Goal: Information Seeking & Learning: Learn about a topic

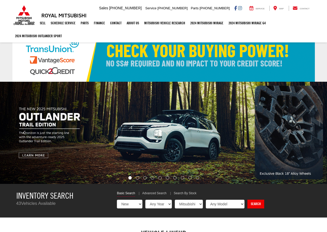
select select "Mitsubishi"
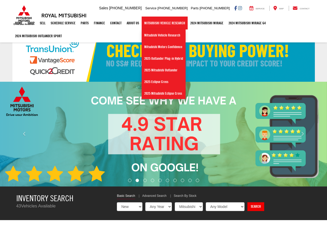
click at [157, 21] on link "Mitsubishi Vehicle Research" at bounding box center [164, 23] width 46 height 13
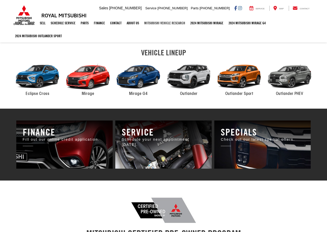
scroll to position [181, 0]
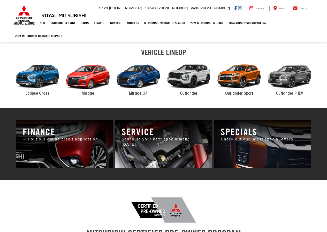
click at [186, 79] on div "2024 Mitsubishi Outlander" at bounding box center [188, 76] width 50 height 34
click at [183, 91] on span "Outlander" at bounding box center [189, 93] width 18 height 4
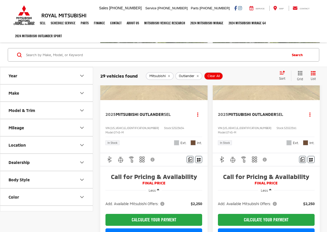
scroll to position [284, 0]
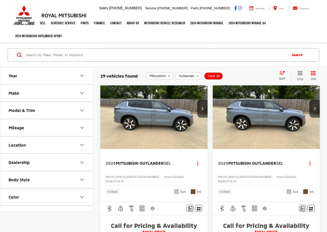
click at [149, 112] on img "2025 Mitsubishi Outlander SEL 0" at bounding box center [154, 108] width 108 height 81
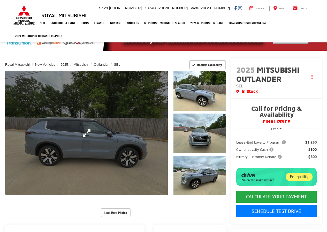
click at [112, 135] on link "Expand Photo 0" at bounding box center [86, 133] width 162 height 124
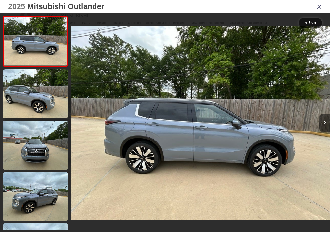
click at [325, 120] on button "Next image" at bounding box center [325, 123] width 10 height 18
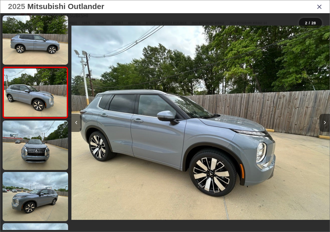
click at [325, 120] on button "Next image" at bounding box center [325, 123] width 10 height 18
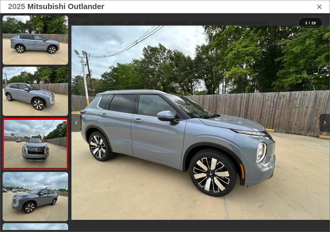
scroll to position [36, 0]
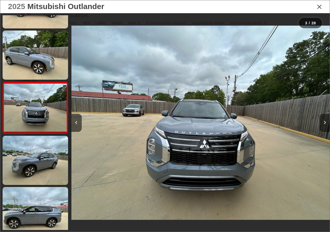
click at [325, 120] on button "Next image" at bounding box center [325, 123] width 10 height 18
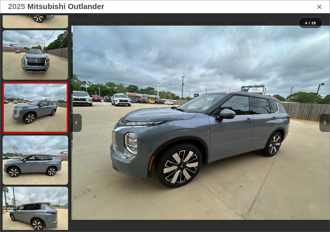
scroll to position [0, 776]
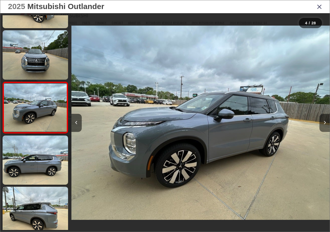
click at [325, 120] on button "Next image" at bounding box center [325, 123] width 10 height 18
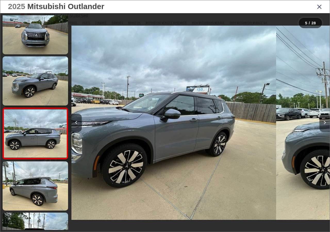
scroll to position [139, 0]
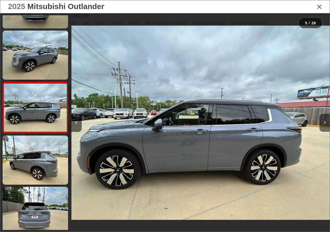
click at [325, 120] on button "Next image" at bounding box center [325, 123] width 10 height 18
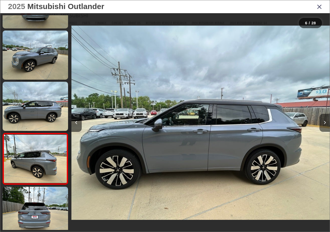
scroll to position [190, 0]
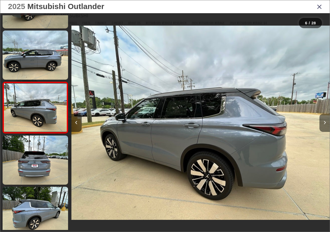
click at [325, 120] on button "Next image" at bounding box center [325, 123] width 10 height 18
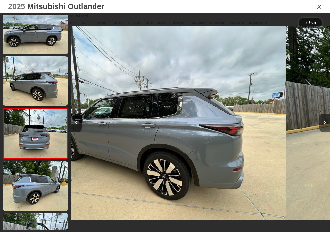
scroll to position [241, 0]
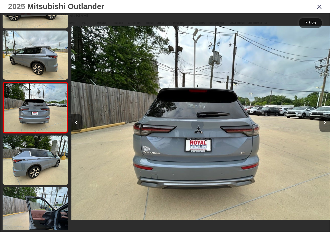
click at [325, 120] on button "Next image" at bounding box center [325, 123] width 10 height 18
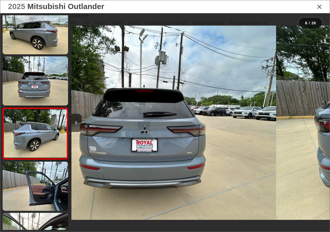
scroll to position [292, 0]
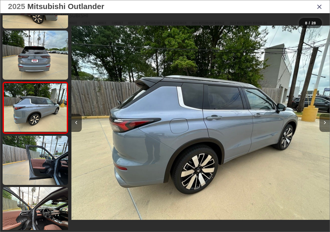
click at [325, 120] on button "Next image" at bounding box center [325, 123] width 10 height 18
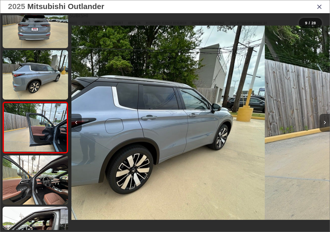
scroll to position [343, 0]
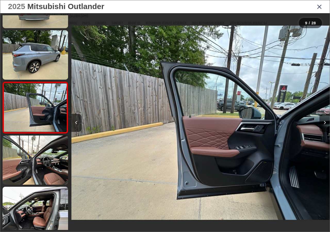
click at [325, 120] on button "Next image" at bounding box center [325, 123] width 10 height 18
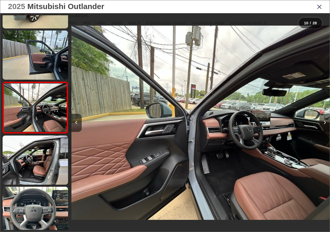
scroll to position [0, 2329]
click at [325, 120] on button "Next image" at bounding box center [325, 123] width 10 height 18
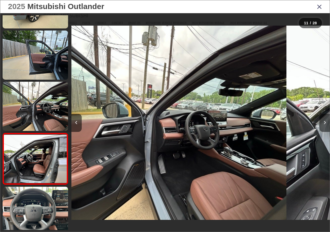
scroll to position [446, 0]
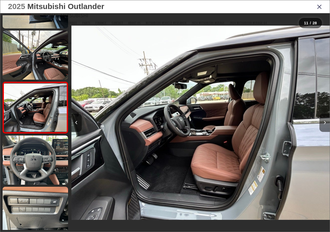
click at [325, 120] on button "Next image" at bounding box center [325, 123] width 10 height 18
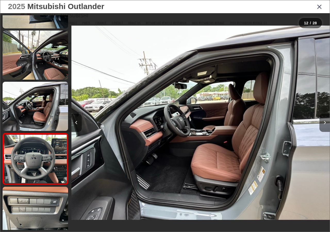
scroll to position [497, 0]
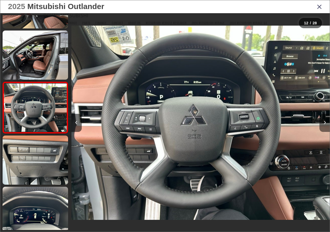
click at [325, 120] on button "Next image" at bounding box center [325, 123] width 10 height 18
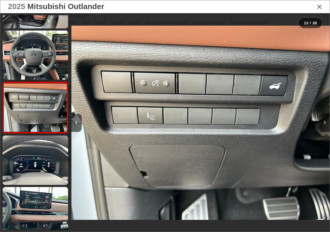
scroll to position [0, 3106]
click at [325, 120] on button "Next image" at bounding box center [325, 123] width 10 height 18
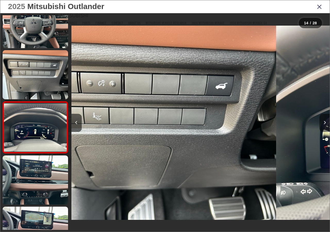
scroll to position [599, 0]
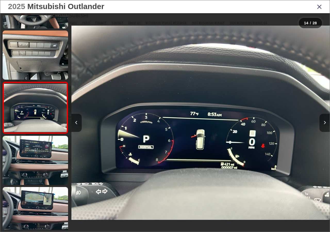
click at [325, 120] on button "Next image" at bounding box center [325, 123] width 10 height 18
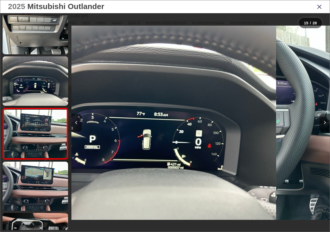
scroll to position [0, 0]
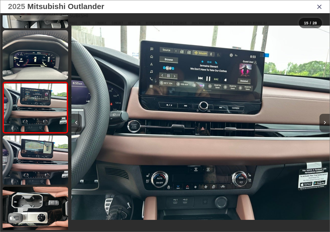
click at [325, 120] on button "Next image" at bounding box center [325, 123] width 10 height 18
